Goal: Task Accomplishment & Management: Complete application form

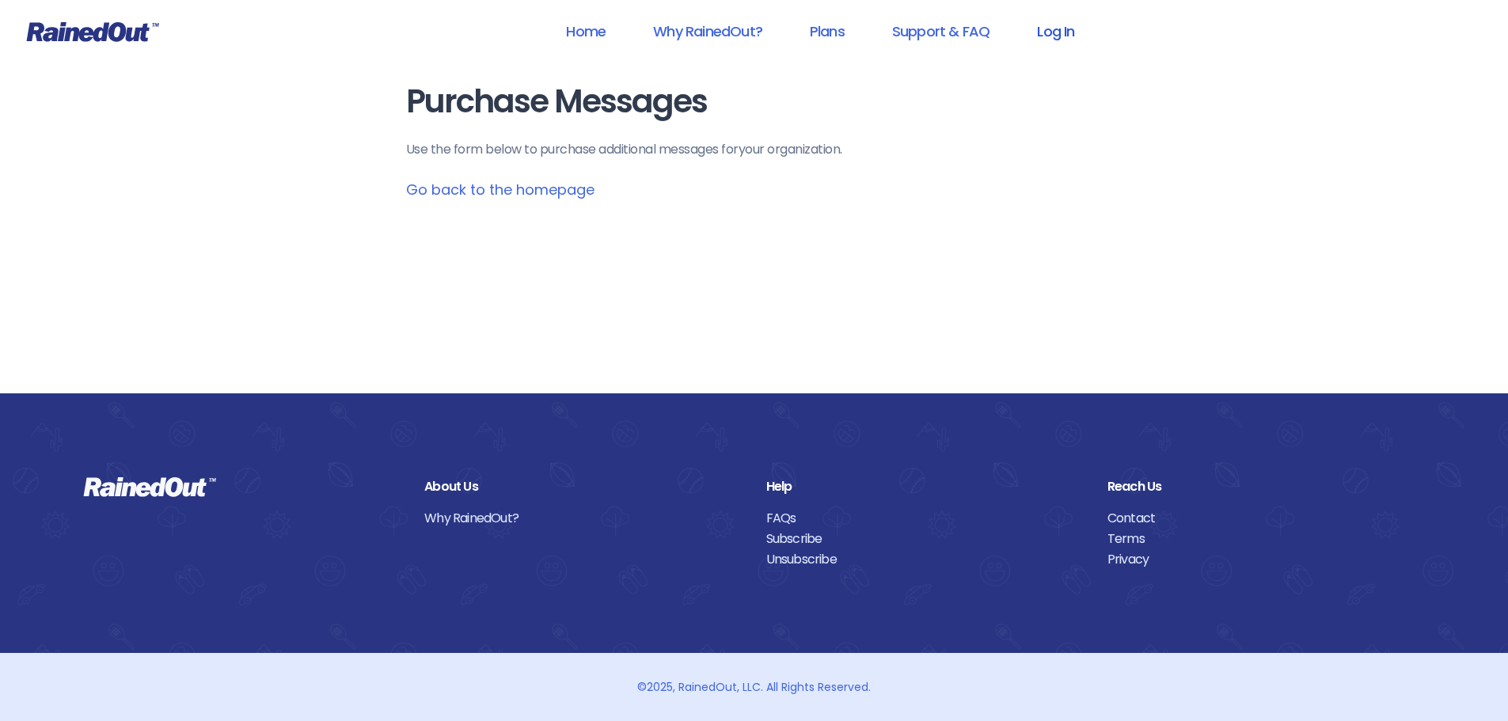
click at [1045, 30] on link "Log In" at bounding box center [1056, 31] width 78 height 36
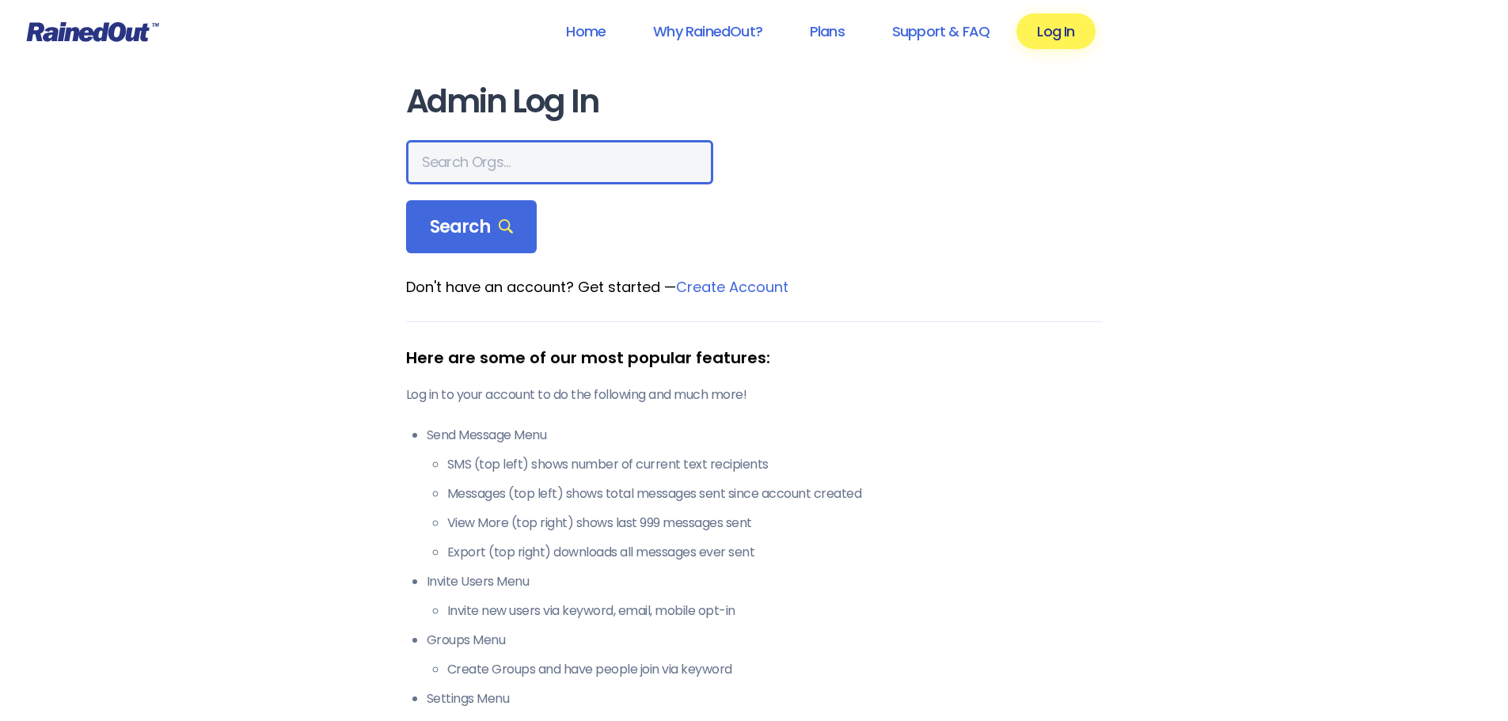
click at [455, 180] on input "text" at bounding box center [559, 162] width 307 height 44
type input "SEABROOK"
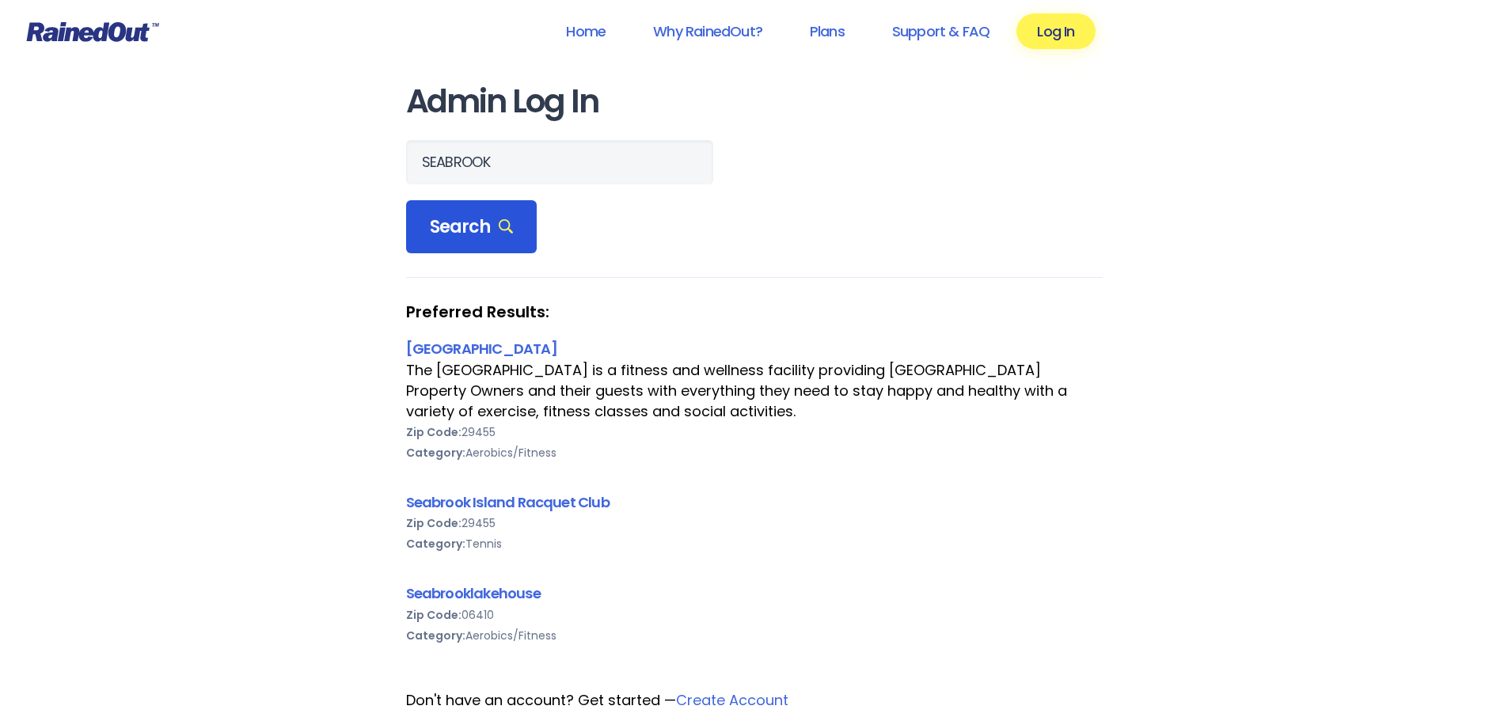
click at [436, 223] on span "Search" at bounding box center [472, 227] width 84 height 22
click at [456, 504] on link "Seabrook Island Racquet Club" at bounding box center [508, 503] width 204 height 20
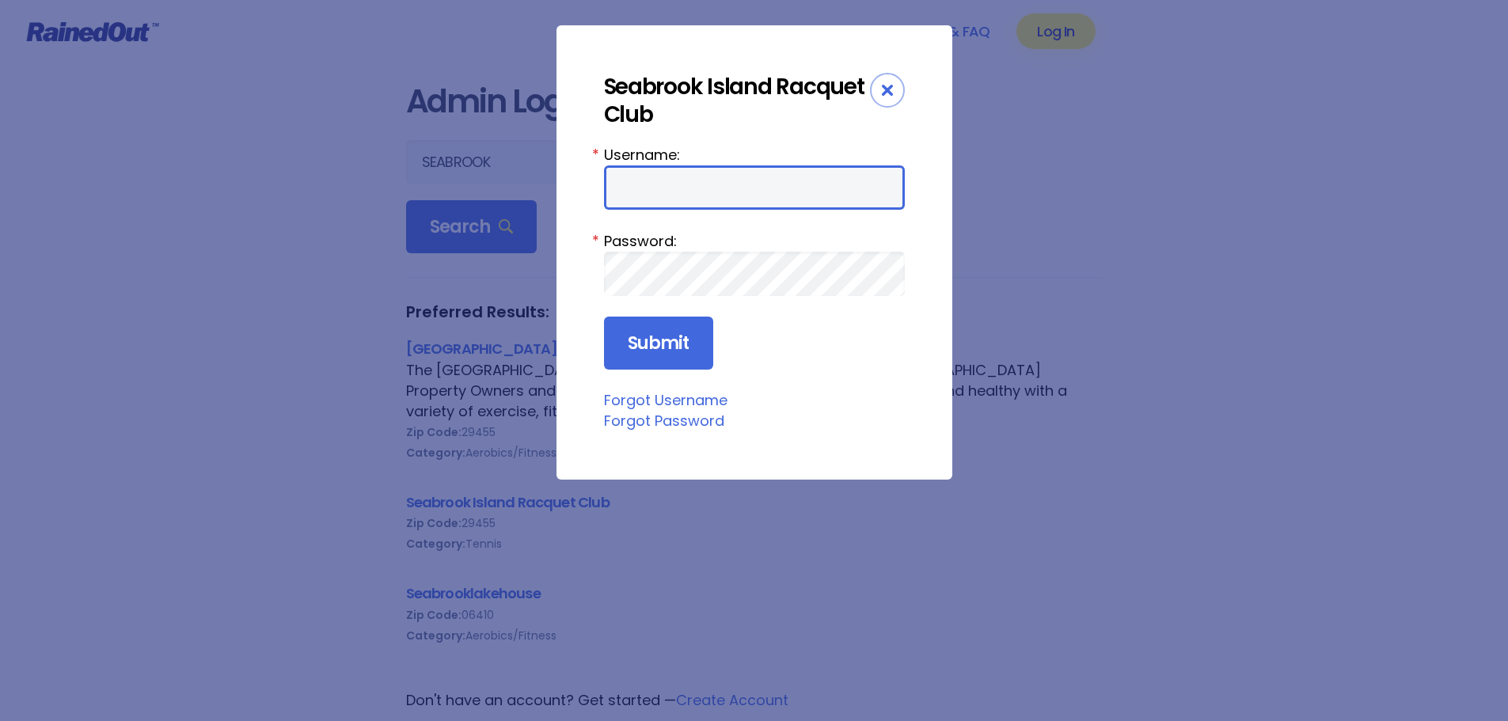
click at [761, 188] on input "Username:" at bounding box center [754, 187] width 301 height 44
type input "racquetclub"
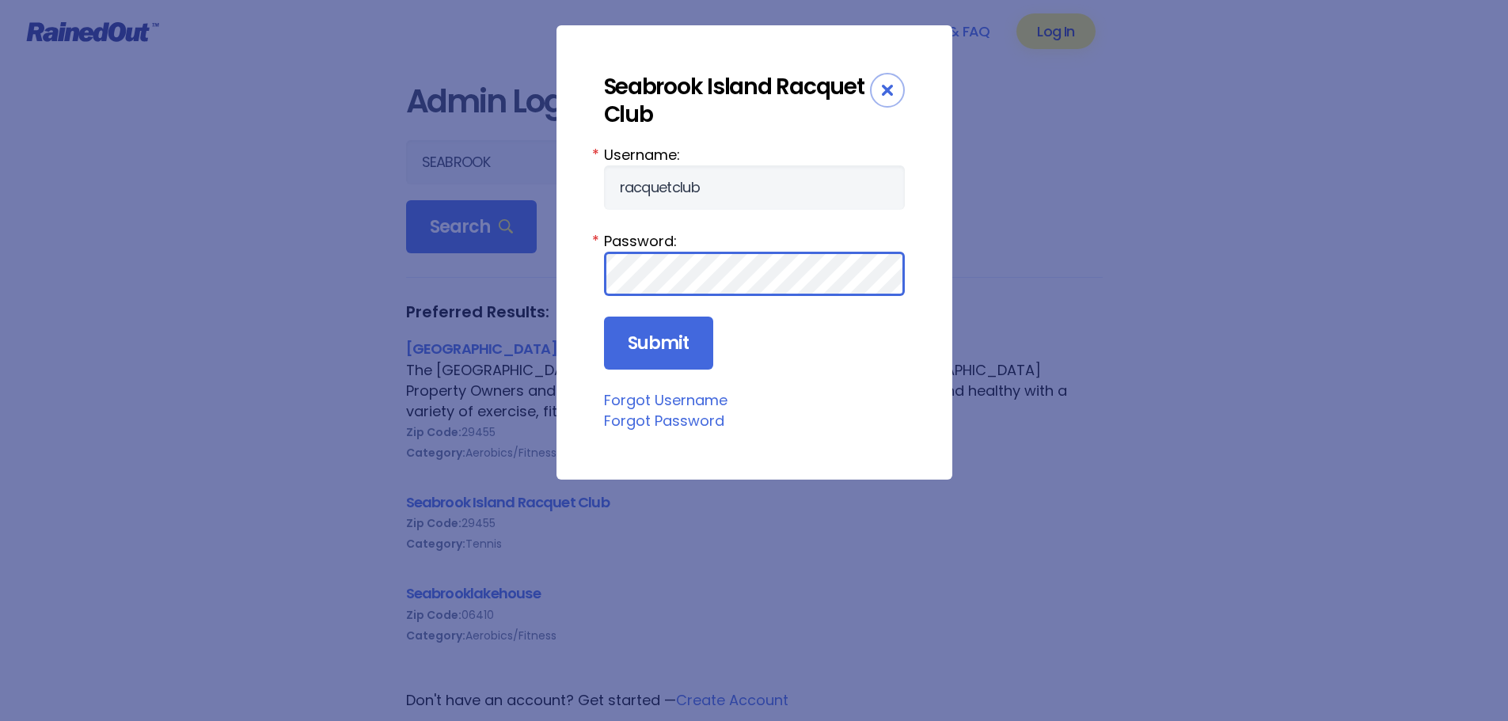
click at [604, 317] on input "Submit" at bounding box center [658, 344] width 109 height 54
